Goal: Transaction & Acquisition: Download file/media

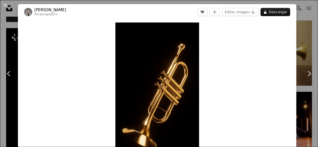
scroll to position [24, 0]
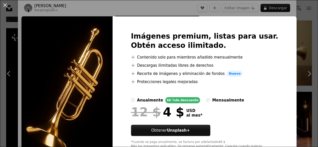
click at [273, 22] on div "Imágenes premium, listas para usar. Obtén acceso ilimitado. A plus sign Conteni…" at bounding box center [205, 90] width 184 height 148
click at [272, 23] on div "Imágenes premium, listas para usar. Obtén acceso ilimitado. A plus sign Conteni…" at bounding box center [205, 90] width 184 height 148
click at [5, 5] on button "An X shape" at bounding box center [5, 5] width 6 height 6
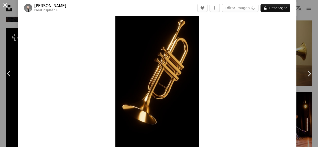
click at [6, 7] on button "An X shape" at bounding box center [5, 5] width 6 height 6
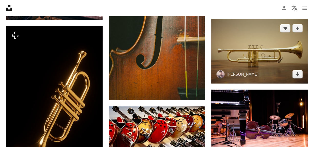
click at [233, 62] on img at bounding box center [260, 51] width 97 height 65
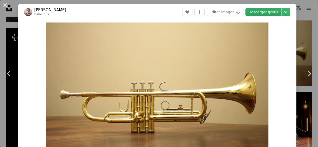
click at [262, 13] on link "Descargar gratis" at bounding box center [264, 12] width 36 height 8
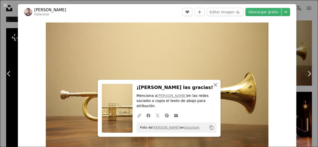
click at [214, 88] on icon "An X shape" at bounding box center [216, 85] width 6 height 6
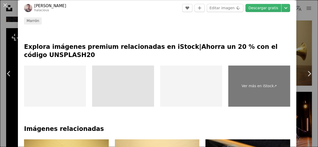
scroll to position [205, 0]
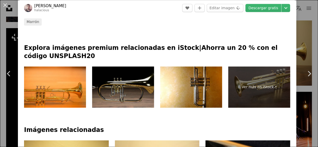
click at [128, 86] on img at bounding box center [123, 87] width 62 height 41
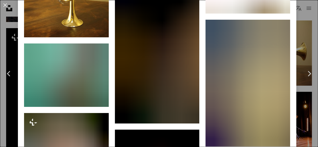
scroll to position [436, 0]
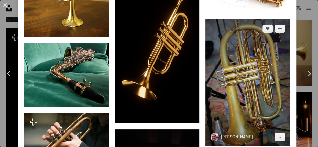
click at [242, 89] on img at bounding box center [248, 82] width 85 height 127
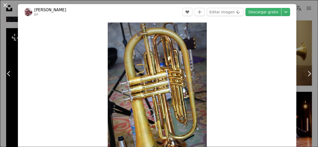
click at [7, 6] on button "An X shape" at bounding box center [5, 5] width 6 height 6
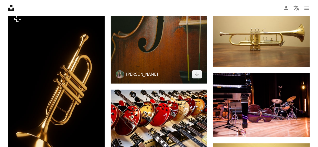
scroll to position [282, 0]
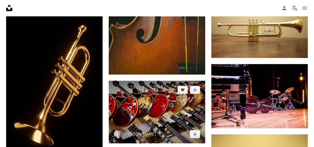
click at [161, 129] on img at bounding box center [157, 112] width 97 height 63
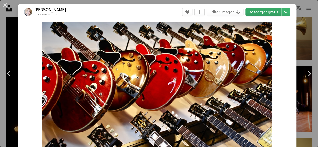
click at [259, 13] on link "Descargar gratis" at bounding box center [264, 12] width 36 height 8
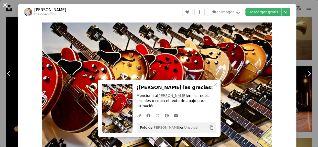
click at [5, 4] on button "An X shape" at bounding box center [5, 5] width 6 height 6
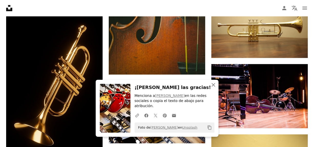
click at [213, 88] on icon "An X shape" at bounding box center [214, 85] width 6 height 6
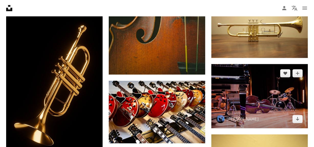
click at [250, 94] on img at bounding box center [260, 96] width 97 height 65
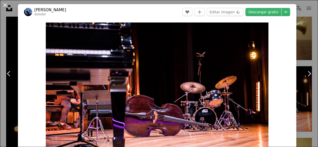
click at [5, 6] on button "An X shape" at bounding box center [5, 5] width 6 height 6
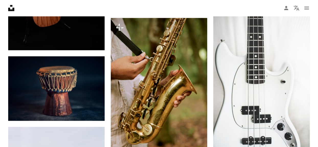
scroll to position [564, 0]
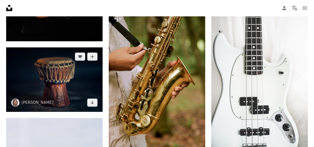
click at [64, 75] on img at bounding box center [54, 80] width 97 height 65
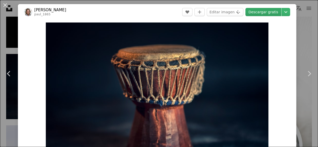
click at [254, 13] on link "Descargar gratis" at bounding box center [264, 12] width 36 height 8
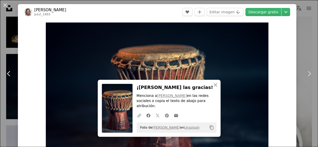
drag, startPoint x: 6, startPoint y: 5, endPoint x: 20, endPoint y: 17, distance: 18.3
click at [6, 5] on button "An X shape" at bounding box center [5, 5] width 6 height 6
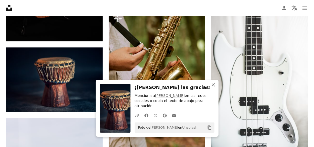
click at [214, 87] on icon "button" at bounding box center [214, 85] width 4 height 4
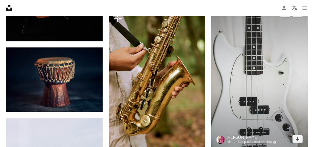
click at [235, 90] on img at bounding box center [260, 76] width 97 height 145
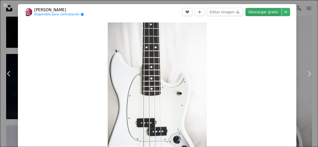
click at [260, 13] on link "Descargar gratis" at bounding box center [264, 12] width 36 height 8
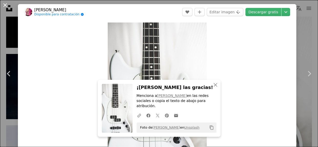
click at [5, 6] on button "An X shape" at bounding box center [5, 5] width 6 height 6
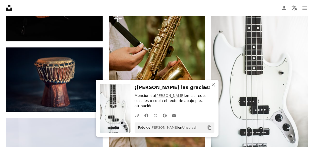
click at [214, 87] on icon "button" at bounding box center [214, 85] width 4 height 4
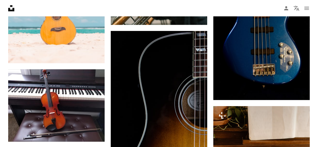
scroll to position [769, 0]
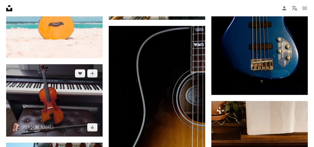
click at [74, 100] on img at bounding box center [54, 100] width 97 height 73
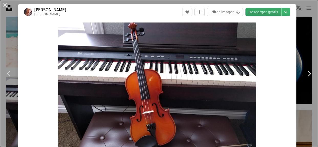
click at [257, 13] on link "Descargar gratis" at bounding box center [264, 12] width 36 height 8
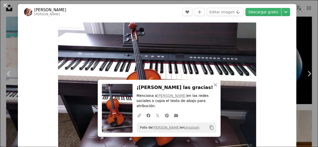
click at [5, 6] on button "An X shape" at bounding box center [5, 5] width 6 height 6
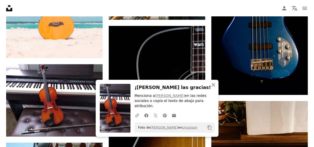
click at [213, 88] on icon "An X shape" at bounding box center [214, 85] width 6 height 6
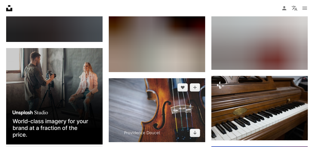
scroll to position [1076, 0]
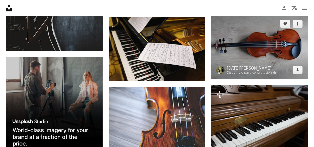
click at [251, 50] on img at bounding box center [260, 47] width 97 height 65
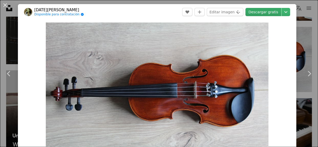
click at [257, 14] on link "Descargar gratis" at bounding box center [264, 12] width 36 height 8
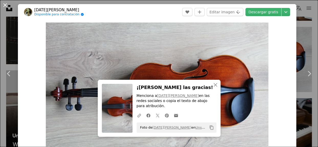
click at [5, 4] on button "An X shape" at bounding box center [5, 5] width 6 height 6
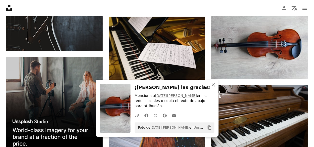
click at [215, 88] on icon "An X shape" at bounding box center [214, 85] width 6 height 6
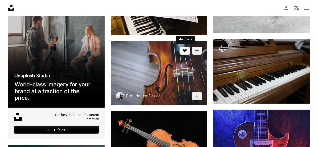
scroll to position [1127, 0]
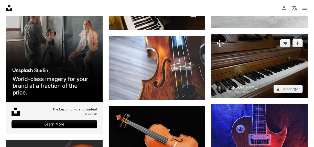
click at [246, 80] on img at bounding box center [260, 66] width 97 height 65
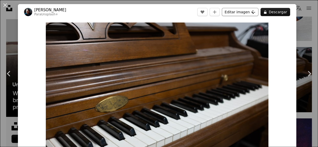
click at [239, 11] on button "Editar imagen Plus sign for Unsplash+" at bounding box center [240, 12] width 37 height 8
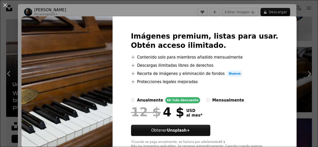
click at [101, 12] on div "An X shape Imágenes premium, listas para usar. Obtén acceso ilimitado. A plus s…" at bounding box center [159, 73] width 318 height 147
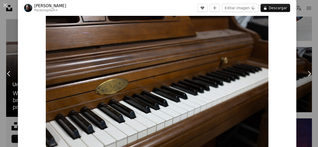
scroll to position [26, 0]
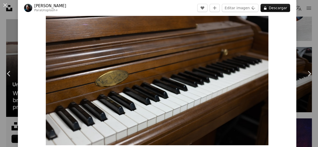
click at [120, 58] on img "Ampliar en esta imagen" at bounding box center [157, 71] width 223 height 149
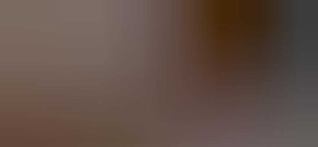
scroll to position [30, 0]
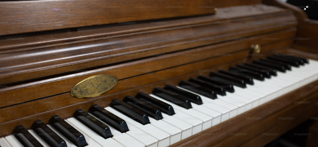
click at [120, 58] on img "Reducir el zoom en esta imagen" at bounding box center [159, 76] width 319 height 213
click at [120, 58] on img "Reducir el zoom en esta imagen" at bounding box center [157, 73] width 223 height 149
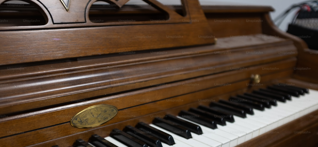
scroll to position [30, 0]
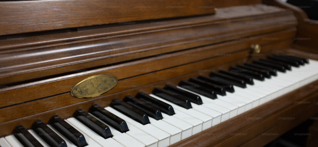
click at [120, 58] on img "Reducir el zoom en esta imagen" at bounding box center [159, 76] width 319 height 213
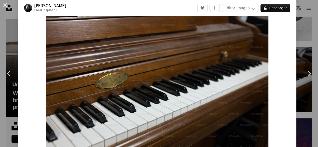
click at [120, 58] on img "Ampliar en esta imagen" at bounding box center [157, 73] width 223 height 149
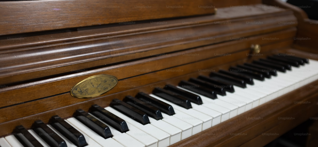
click at [120, 58] on img "Reducir el zoom en esta imagen" at bounding box center [159, 76] width 319 height 213
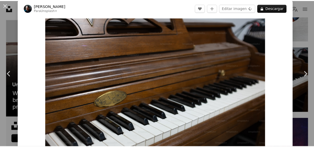
scroll to position [0, 0]
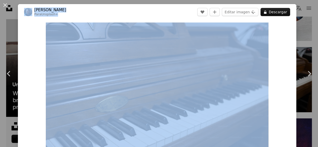
drag, startPoint x: 182, startPoint y: 7, endPoint x: 183, endPoint y: -1, distance: 8.0
click at [3, 5] on button "An X shape" at bounding box center [5, 5] width 6 height 6
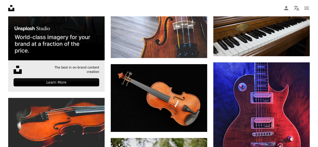
scroll to position [1179, 0]
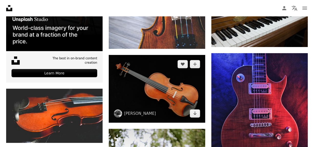
click at [124, 85] on img at bounding box center [157, 89] width 97 height 68
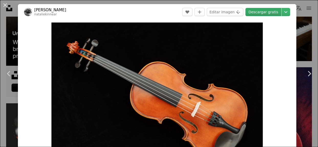
click at [263, 13] on link "Descargar gratis" at bounding box center [264, 12] width 36 height 8
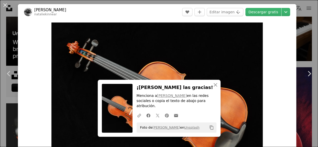
drag, startPoint x: 5, startPoint y: 5, endPoint x: 125, endPoint y: 65, distance: 133.9
click at [5, 5] on button "An X shape" at bounding box center [5, 5] width 6 height 6
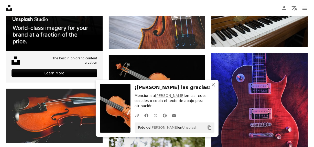
click at [215, 88] on icon "An X shape" at bounding box center [214, 85] width 6 height 6
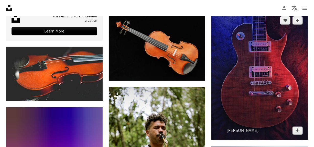
scroll to position [1230, 0]
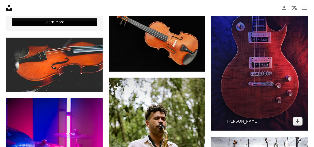
click at [234, 83] on img at bounding box center [260, 66] width 97 height 129
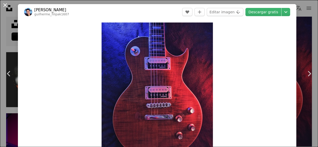
click at [4, 5] on button "An X shape" at bounding box center [5, 5] width 6 height 6
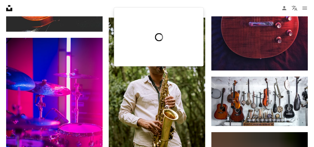
scroll to position [1307, 0]
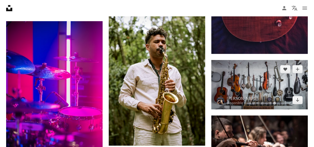
click at [229, 85] on img at bounding box center [260, 84] width 97 height 49
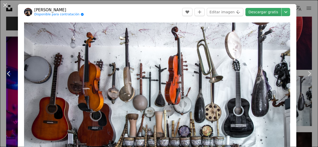
click at [258, 14] on link "Descargar gratis" at bounding box center [264, 12] width 36 height 8
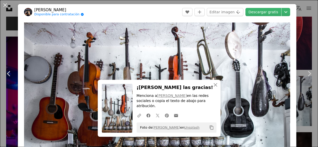
drag, startPoint x: 6, startPoint y: 7, endPoint x: 84, endPoint y: 56, distance: 91.8
click at [6, 7] on button "An X shape" at bounding box center [5, 5] width 6 height 6
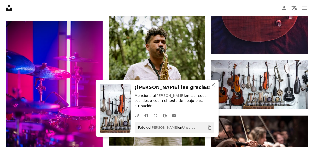
click at [213, 88] on icon "An X shape" at bounding box center [214, 85] width 6 height 6
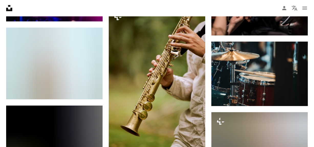
scroll to position [1460, 0]
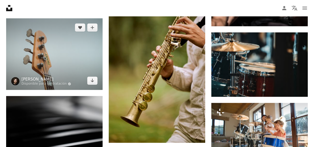
click at [55, 78] on link "[PERSON_NAME]" at bounding box center [47, 79] width 50 height 5
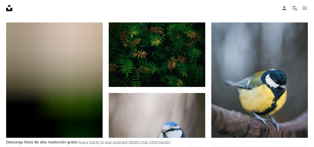
scroll to position [26, 0]
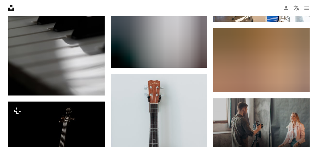
scroll to position [1614, 0]
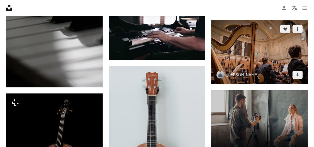
click at [228, 66] on img at bounding box center [260, 52] width 97 height 65
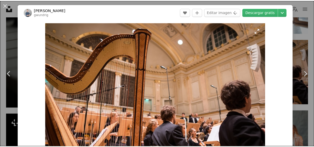
scroll to position [51, 0]
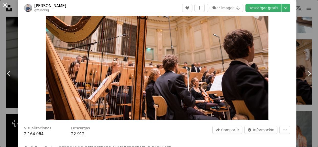
click at [7, 7] on button "An X shape" at bounding box center [5, 5] width 6 height 6
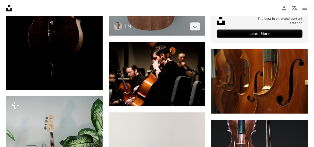
scroll to position [1794, 0]
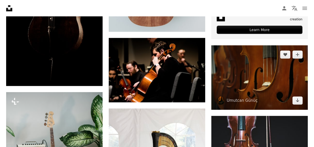
click at [232, 80] on img at bounding box center [260, 77] width 97 height 65
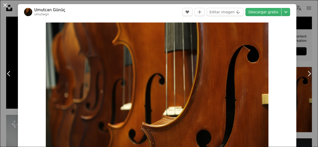
click at [6, 7] on button "An X shape" at bounding box center [5, 5] width 6 height 6
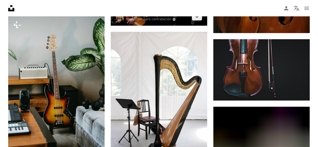
scroll to position [1896, 0]
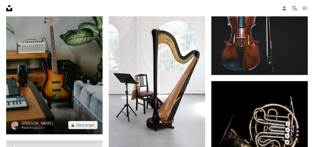
click at [66, 90] on img at bounding box center [54, 62] width 97 height 145
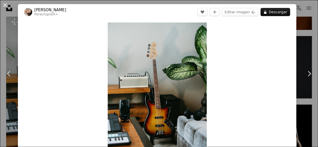
click at [6, 6] on button "An X shape" at bounding box center [5, 5] width 6 height 6
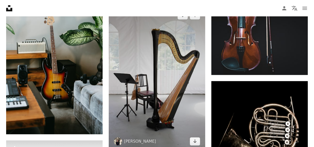
click at [145, 99] on img at bounding box center [157, 78] width 97 height 145
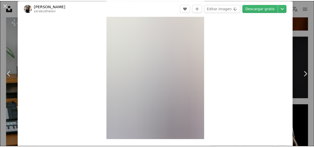
scroll to position [26, 0]
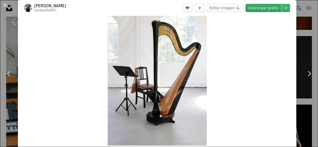
click at [252, 9] on link "Descargar gratis" at bounding box center [264, 8] width 36 height 8
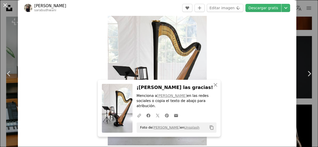
click at [4, 6] on button "An X shape" at bounding box center [5, 5] width 6 height 6
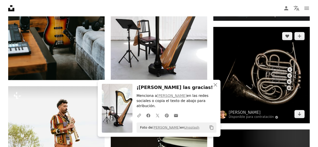
scroll to position [1947, 0]
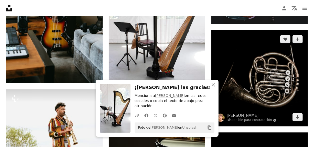
click at [246, 83] on img at bounding box center [260, 78] width 97 height 97
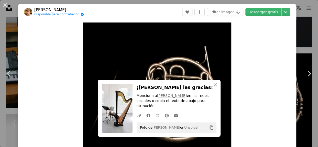
click at [213, 88] on icon "An X shape" at bounding box center [216, 85] width 6 height 6
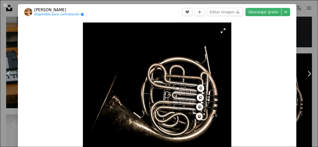
click at [219, 34] on img "Ampliar en esta imagen" at bounding box center [157, 97] width 149 height 149
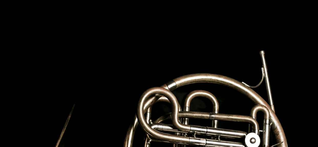
scroll to position [82, 0]
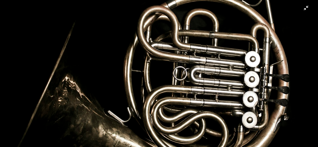
click at [219, 34] on img "Reducir el zoom en esta imagen" at bounding box center [159, 77] width 319 height 319
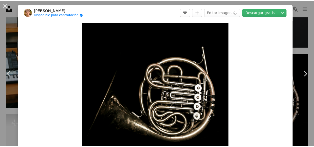
scroll to position [23, 0]
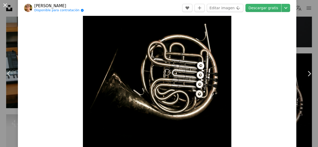
click at [8, 7] on button "An X shape" at bounding box center [5, 5] width 6 height 6
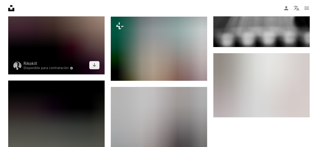
scroll to position [2203, 0]
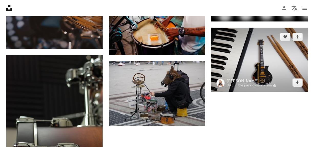
click at [247, 67] on img at bounding box center [260, 60] width 97 height 65
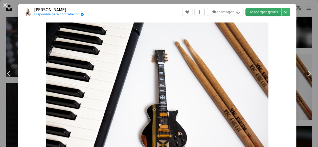
click at [257, 13] on link "Descargar gratis" at bounding box center [264, 12] width 36 height 8
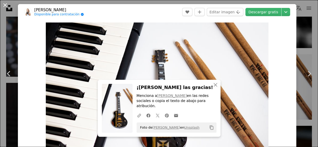
click at [7, 4] on button "An X shape" at bounding box center [5, 5] width 6 height 6
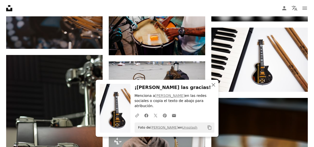
click at [213, 88] on icon "An X shape" at bounding box center [214, 85] width 6 height 6
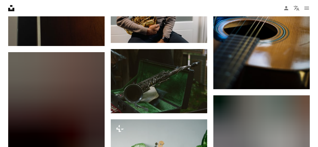
scroll to position [2383, 0]
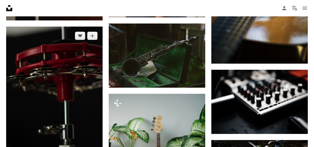
click at [69, 104] on img at bounding box center [54, 99] width 97 height 145
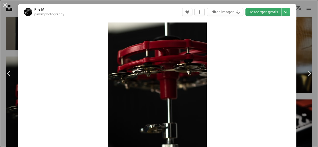
click at [249, 14] on link "Descargar gratis" at bounding box center [264, 12] width 36 height 8
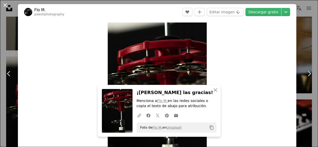
click at [5, 5] on button "An X shape" at bounding box center [5, 5] width 6 height 6
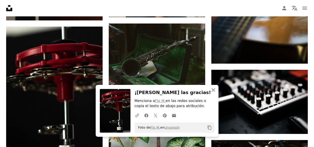
click at [212, 90] on icon "An X shape" at bounding box center [214, 90] width 6 height 6
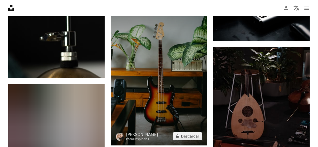
scroll to position [2485, 0]
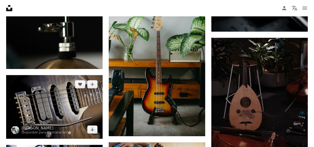
click at [83, 117] on img at bounding box center [54, 107] width 97 height 64
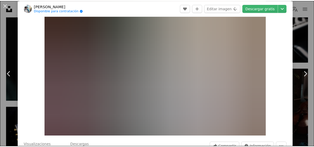
scroll to position [26, 0]
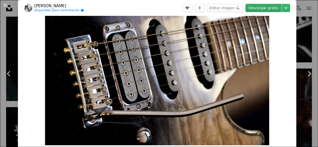
click at [255, 9] on link "Descargar gratis" at bounding box center [264, 8] width 36 height 8
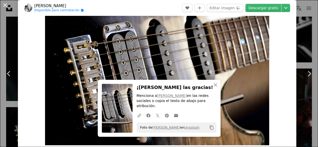
click at [5, 5] on button "An X shape" at bounding box center [5, 5] width 6 height 6
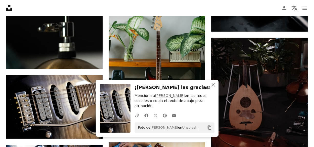
click at [212, 88] on icon "An X shape" at bounding box center [214, 85] width 6 height 6
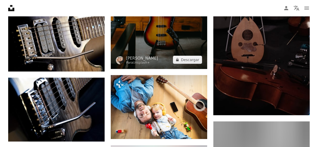
scroll to position [2562, 0]
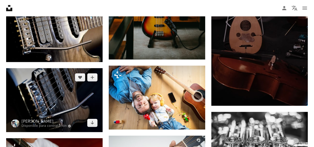
click at [70, 99] on img at bounding box center [54, 100] width 97 height 64
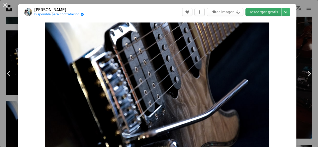
click at [263, 12] on link "Descargar gratis" at bounding box center [264, 12] width 36 height 8
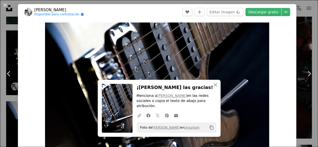
click at [7, 6] on button "An X shape" at bounding box center [5, 5] width 6 height 6
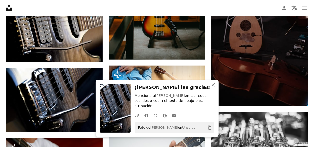
drag, startPoint x: 214, startPoint y: 89, endPoint x: 208, endPoint y: 96, distance: 9.1
click at [214, 87] on icon "button" at bounding box center [214, 85] width 4 height 4
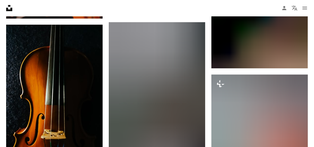
scroll to position [2767, 0]
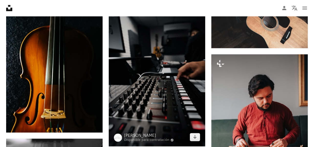
click at [173, 105] on img at bounding box center [157, 74] width 97 height 145
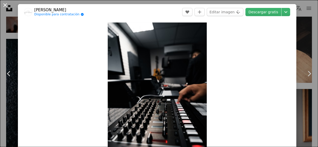
click at [7, 7] on button "An X shape" at bounding box center [5, 5] width 6 height 6
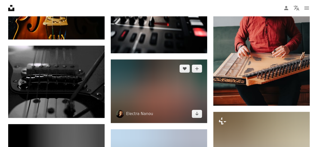
scroll to position [2870, 0]
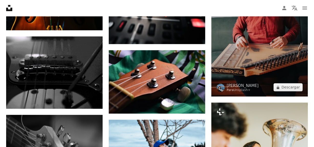
click at [241, 59] on img at bounding box center [260, 24] width 97 height 145
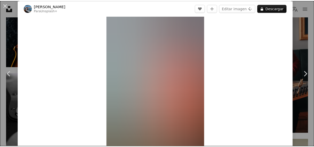
scroll to position [51, 0]
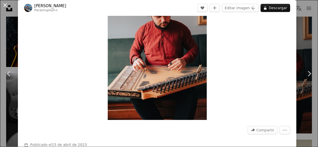
click at [6, 5] on button "An X shape" at bounding box center [5, 5] width 6 height 6
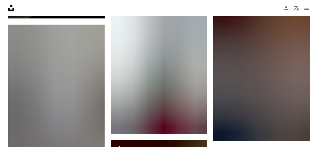
scroll to position [3203, 0]
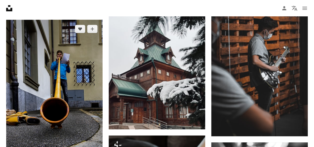
click at [77, 89] on img at bounding box center [54, 92] width 97 height 145
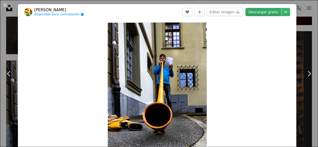
click at [252, 14] on link "Descargar gratis" at bounding box center [264, 12] width 36 height 8
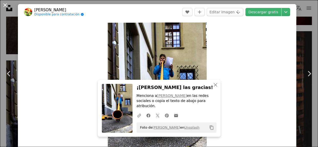
click at [5, 6] on button "An X shape" at bounding box center [5, 5] width 6 height 6
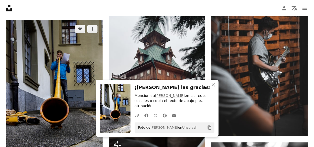
click at [52, 78] on img at bounding box center [54, 92] width 97 height 145
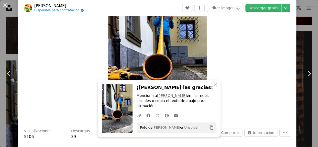
scroll to position [51, 0]
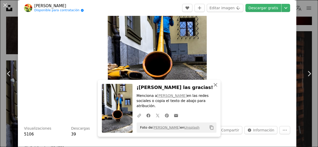
click at [214, 87] on icon "button" at bounding box center [216, 85] width 4 height 4
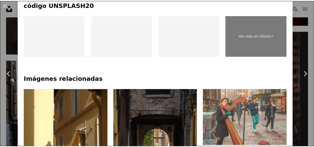
scroll to position [256, 0]
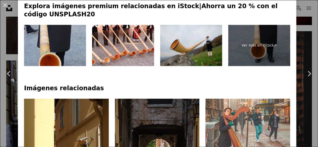
click at [202, 60] on img at bounding box center [191, 45] width 62 height 41
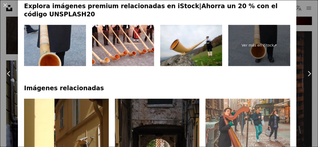
click at [5, 8] on button "An X shape" at bounding box center [5, 5] width 6 height 6
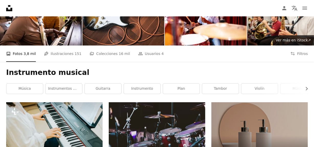
scroll to position [51, 0]
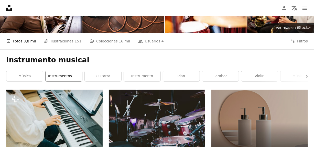
click at [66, 77] on link "Instrumentos musicales" at bounding box center [64, 76] width 37 height 10
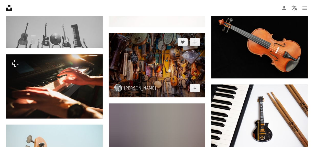
scroll to position [487, 0]
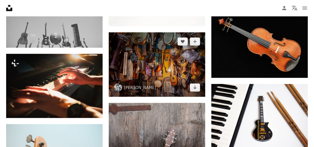
click at [149, 77] on img at bounding box center [157, 65] width 97 height 65
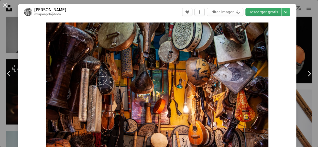
click at [258, 12] on link "Descargar gratis" at bounding box center [264, 12] width 36 height 8
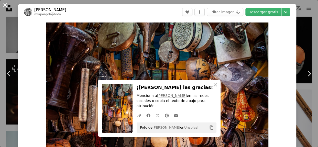
click at [5, 5] on button "An X shape" at bounding box center [5, 5] width 6 height 6
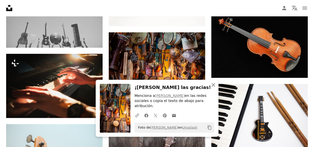
click at [213, 88] on icon "An X shape" at bounding box center [214, 85] width 6 height 6
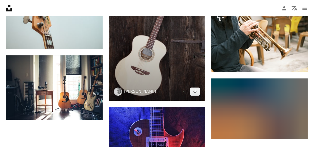
scroll to position [641, 0]
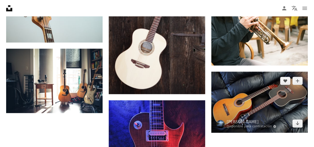
click at [235, 106] on img at bounding box center [260, 102] width 97 height 61
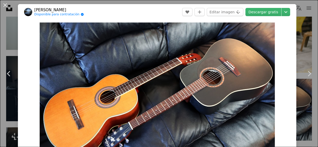
drag, startPoint x: 6, startPoint y: 6, endPoint x: 12, endPoint y: 11, distance: 8.6
click at [6, 5] on button "An X shape" at bounding box center [5, 5] width 6 height 6
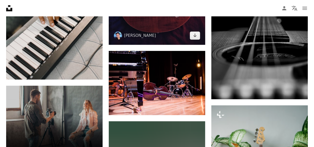
scroll to position [846, 0]
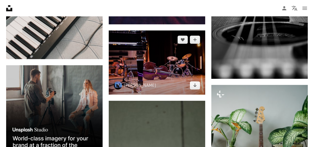
click at [166, 80] on img at bounding box center [157, 62] width 97 height 65
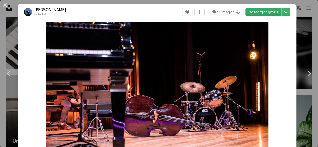
click at [259, 13] on link "Descargar gratis" at bounding box center [264, 12] width 36 height 8
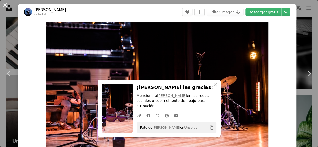
click at [6, 4] on button "An X shape" at bounding box center [5, 5] width 6 height 6
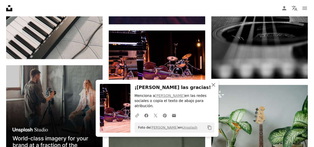
click at [212, 87] on icon "button" at bounding box center [214, 85] width 4 height 4
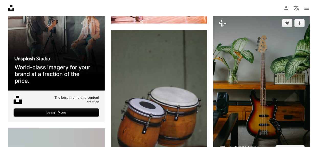
scroll to position [948, 0]
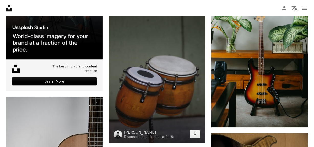
click at [182, 95] on img at bounding box center [157, 70] width 97 height 145
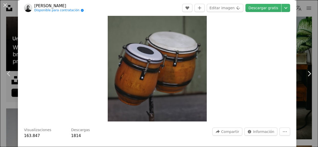
scroll to position [51, 0]
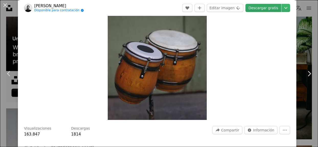
click at [258, 7] on link "Descargar gratis" at bounding box center [264, 8] width 36 height 8
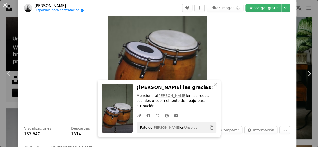
click at [5, 7] on button "An X shape" at bounding box center [5, 5] width 6 height 6
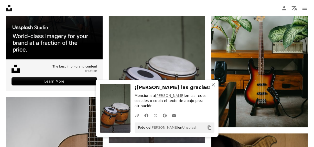
click at [214, 88] on icon "An X shape" at bounding box center [214, 85] width 6 height 6
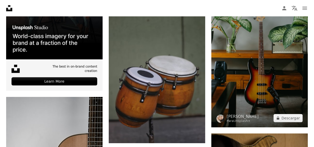
click at [237, 90] on img at bounding box center [260, 55] width 97 height 145
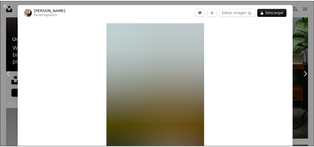
scroll to position [51, 0]
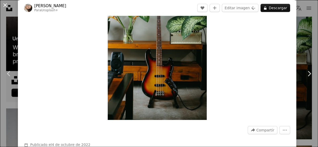
click at [6, 7] on button "An X shape" at bounding box center [5, 5] width 6 height 6
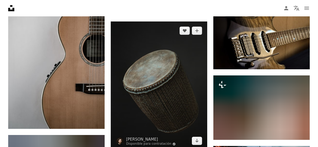
scroll to position [1102, 0]
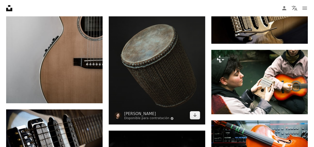
click at [150, 75] on img at bounding box center [157, 60] width 97 height 129
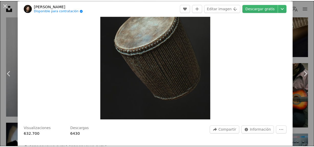
scroll to position [26, 0]
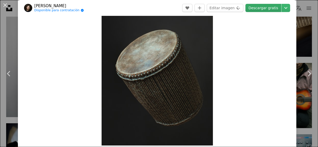
click at [254, 9] on link "Descargar gratis" at bounding box center [264, 8] width 36 height 8
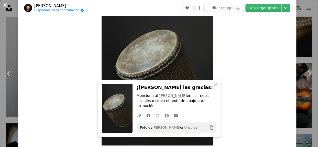
click at [2, 5] on button "An X shape" at bounding box center [5, 5] width 6 height 6
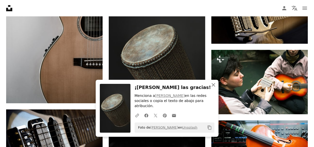
click at [214, 87] on icon "button" at bounding box center [214, 85] width 4 height 4
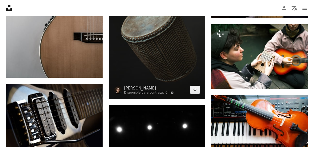
scroll to position [1153, 0]
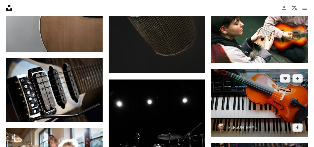
click at [235, 103] on img at bounding box center [260, 103] width 97 height 68
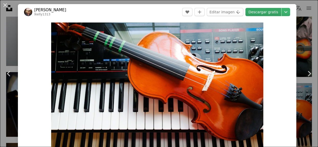
click at [259, 11] on link "Descargar gratis" at bounding box center [264, 12] width 36 height 8
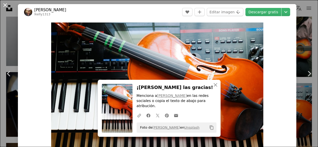
click at [6, 6] on button "An X shape" at bounding box center [5, 5] width 6 height 6
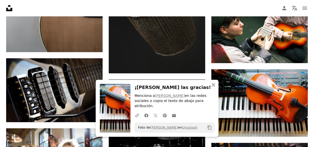
click at [213, 88] on icon "An X shape" at bounding box center [214, 85] width 6 height 6
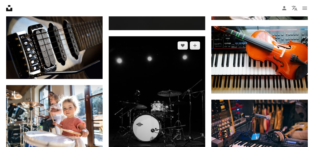
scroll to position [1230, 0]
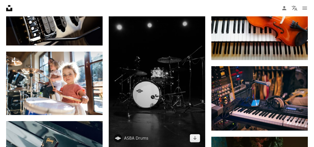
click at [166, 92] on img at bounding box center [157, 75] width 97 height 145
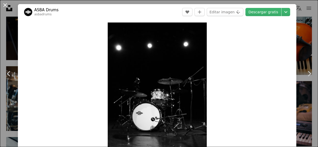
click at [5, 6] on button "An X shape" at bounding box center [5, 5] width 6 height 6
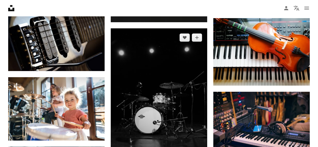
scroll to position [1230, 0]
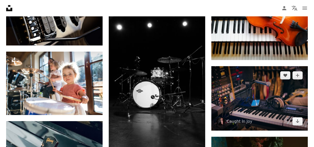
click at [259, 93] on img at bounding box center [260, 98] width 97 height 65
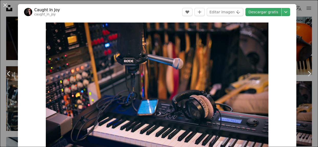
click at [256, 13] on link "Descargar gratis" at bounding box center [264, 12] width 36 height 8
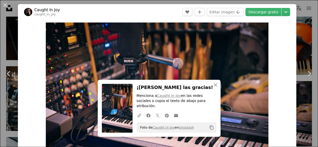
click at [5, 7] on button "An X shape" at bounding box center [5, 5] width 6 height 6
